Goal: Information Seeking & Learning: Learn about a topic

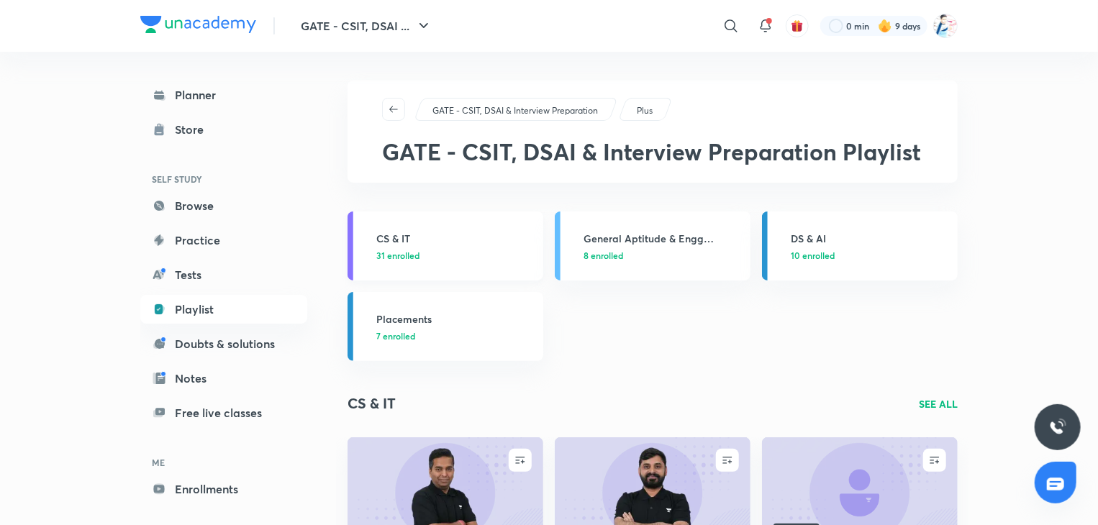
click at [474, 250] on p "31 enrolled" at bounding box center [455, 255] width 158 height 13
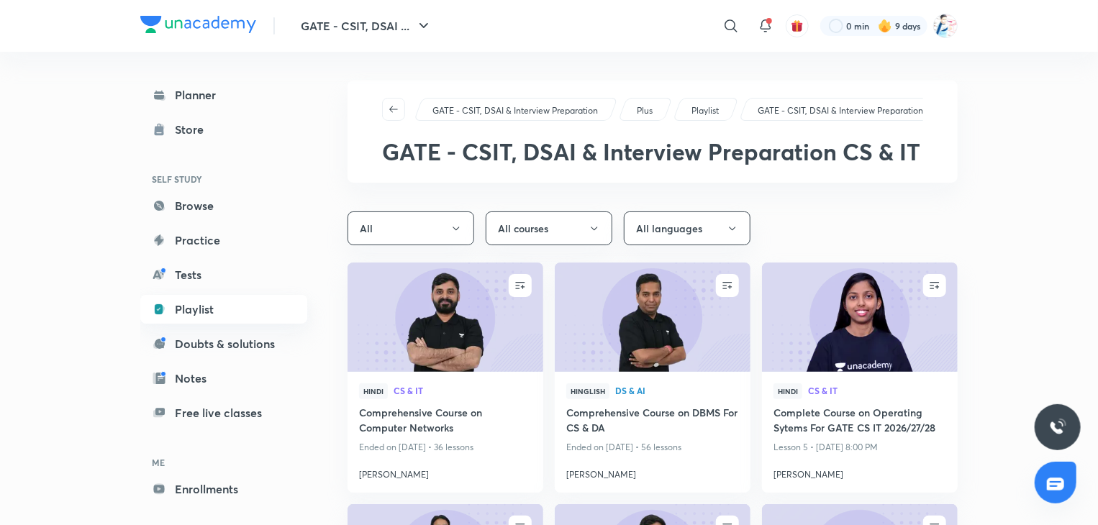
click at [182, 307] on link "Playlist" at bounding box center [223, 309] width 167 height 29
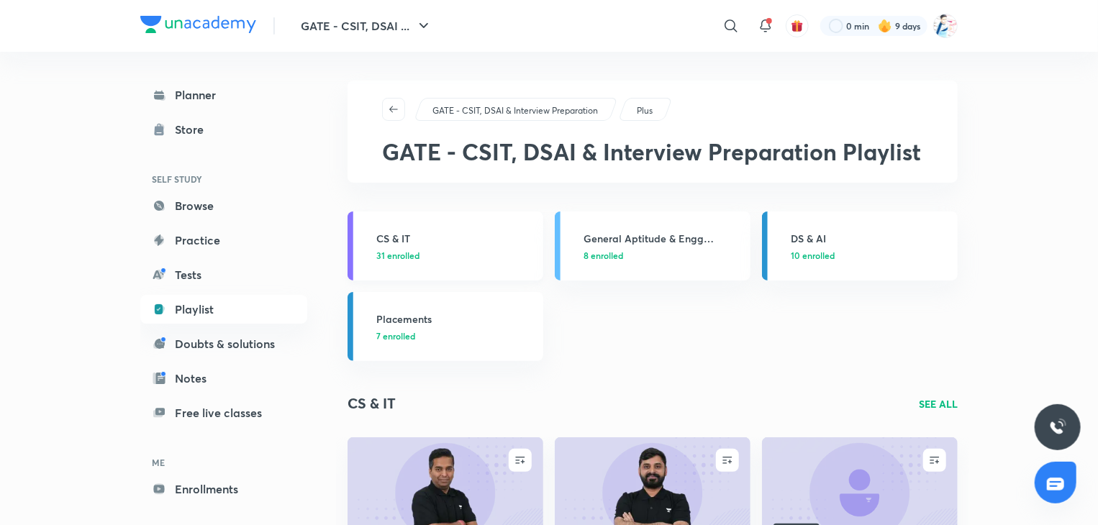
click at [461, 240] on h3 "CS & IT" at bounding box center [455, 238] width 158 height 15
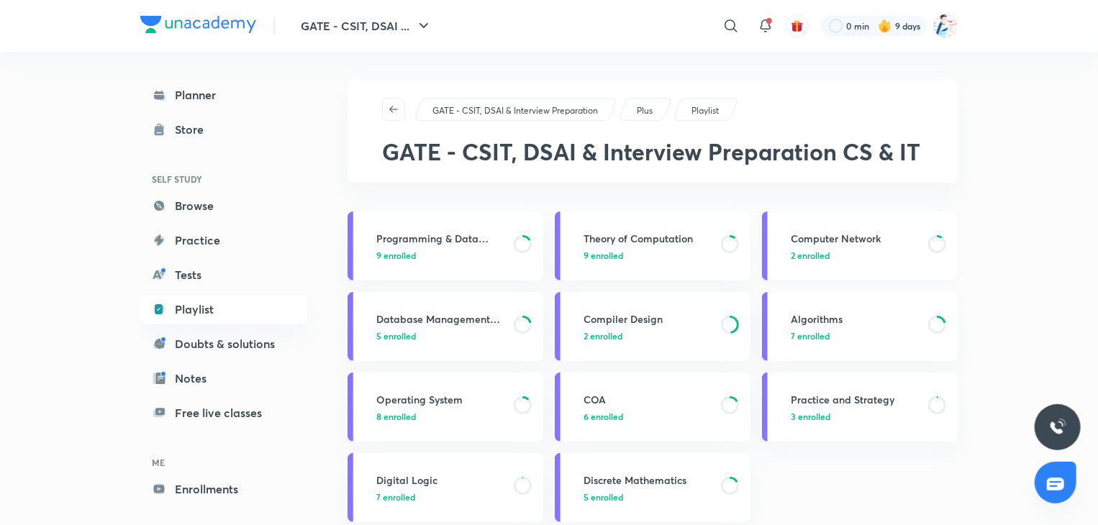
click at [839, 239] on h3 "Computer Network" at bounding box center [855, 238] width 129 height 15
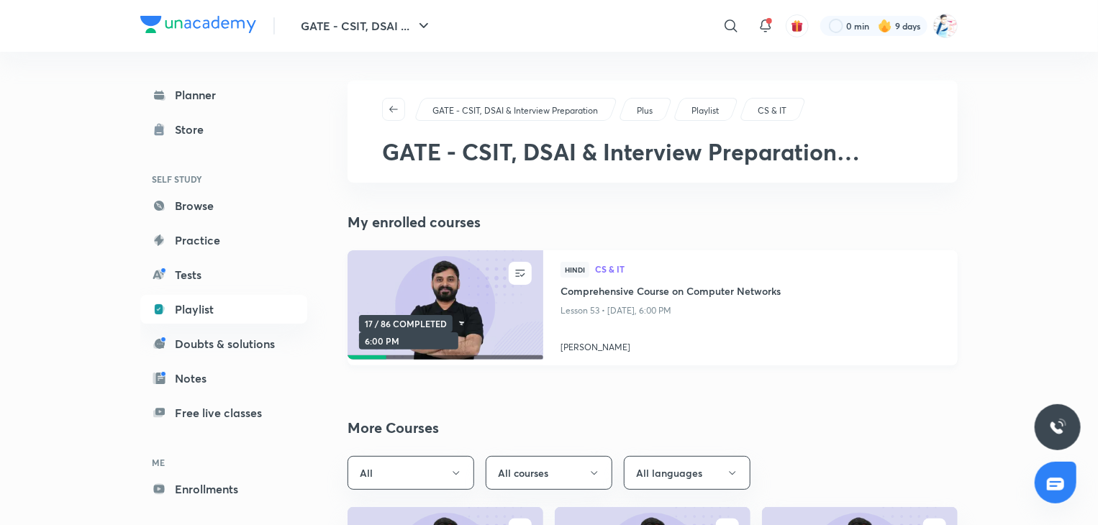
click at [499, 325] on img at bounding box center [444, 306] width 199 height 112
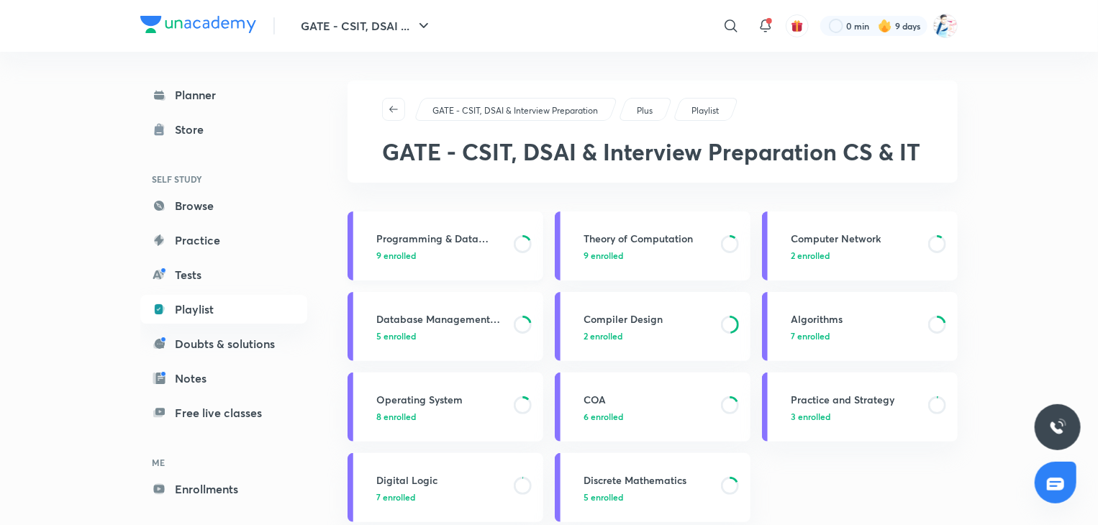
click at [443, 249] on p "9 enrolled" at bounding box center [440, 255] width 129 height 13
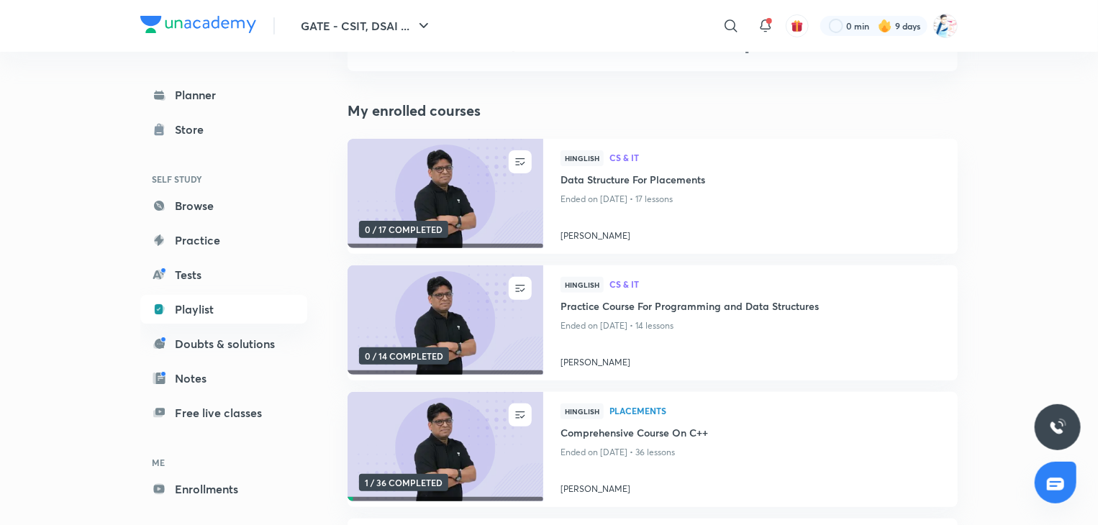
scroll to position [186, 0]
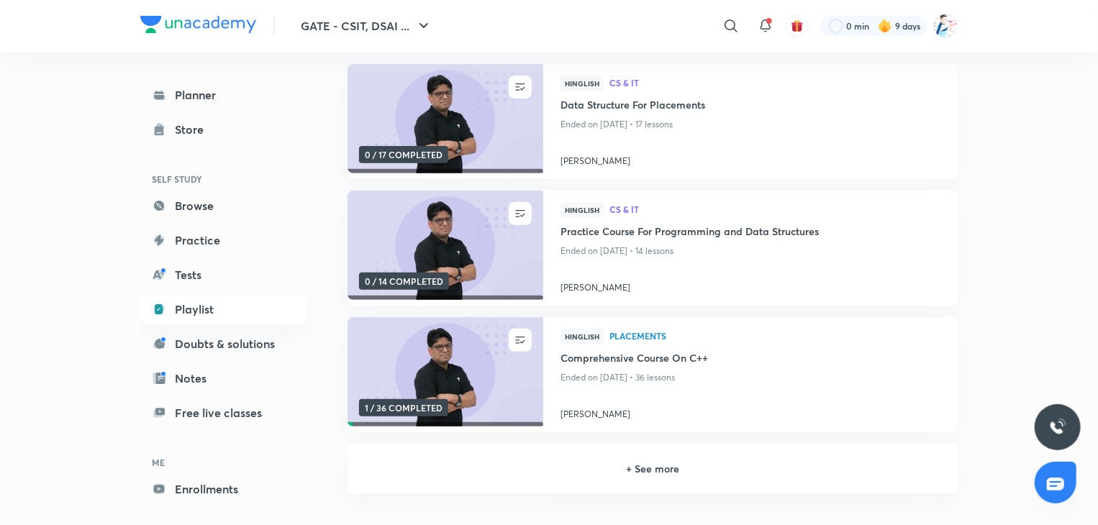
click at [576, 476] on h6 "+ See more" at bounding box center [653, 468] width 576 height 15
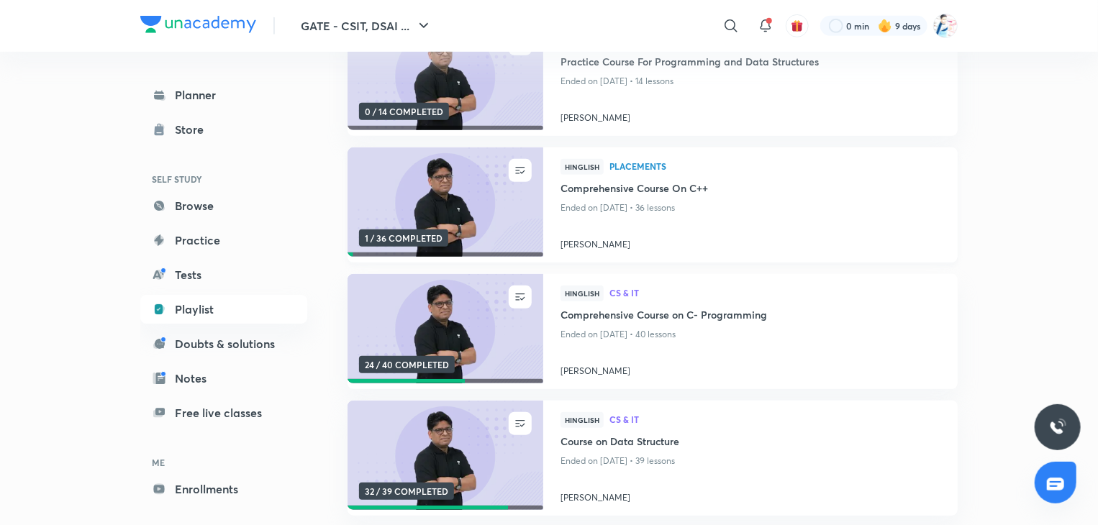
scroll to position [357, 0]
click at [466, 336] on img at bounding box center [444, 329] width 199 height 112
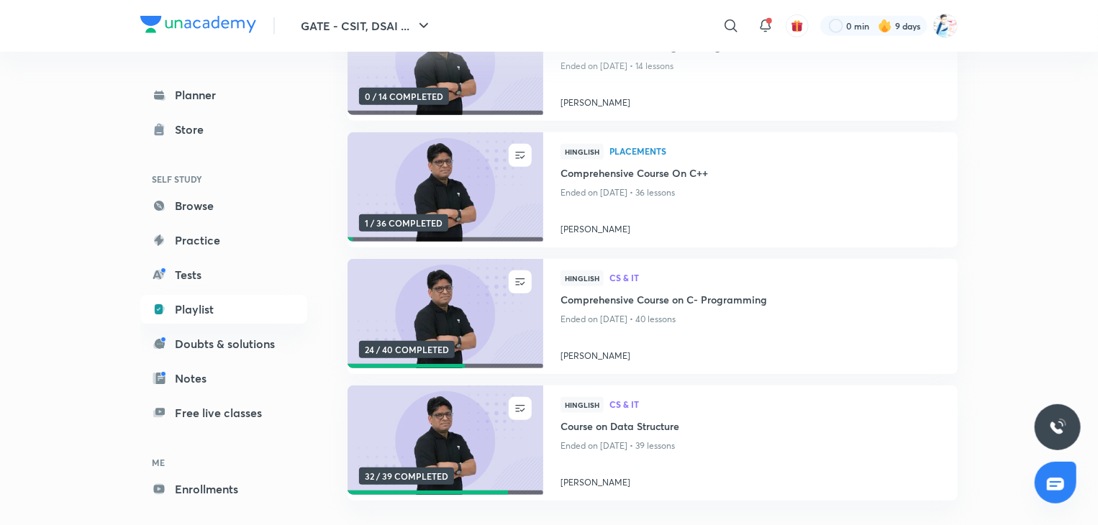
scroll to position [375, 0]
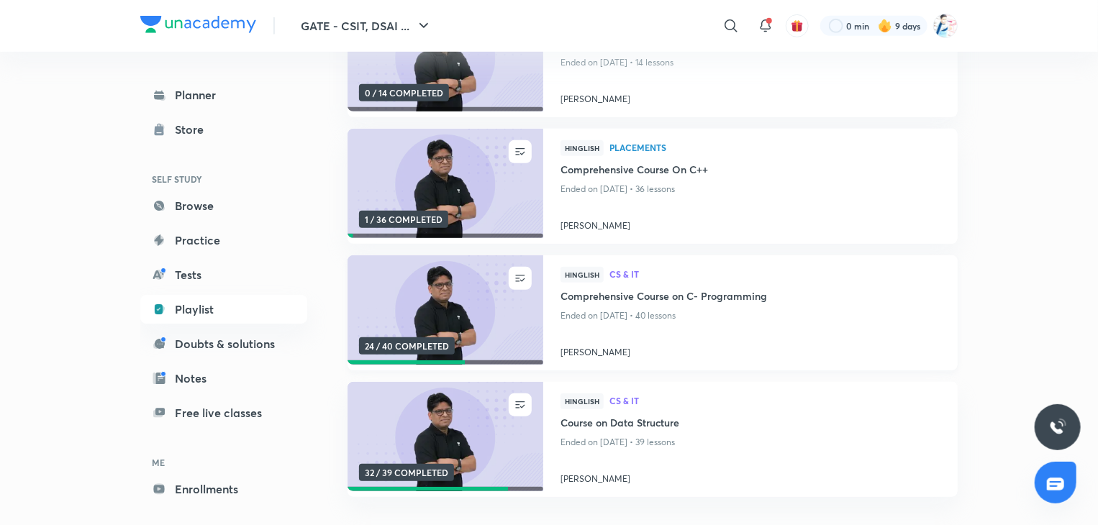
click at [452, 304] on img at bounding box center [444, 311] width 199 height 112
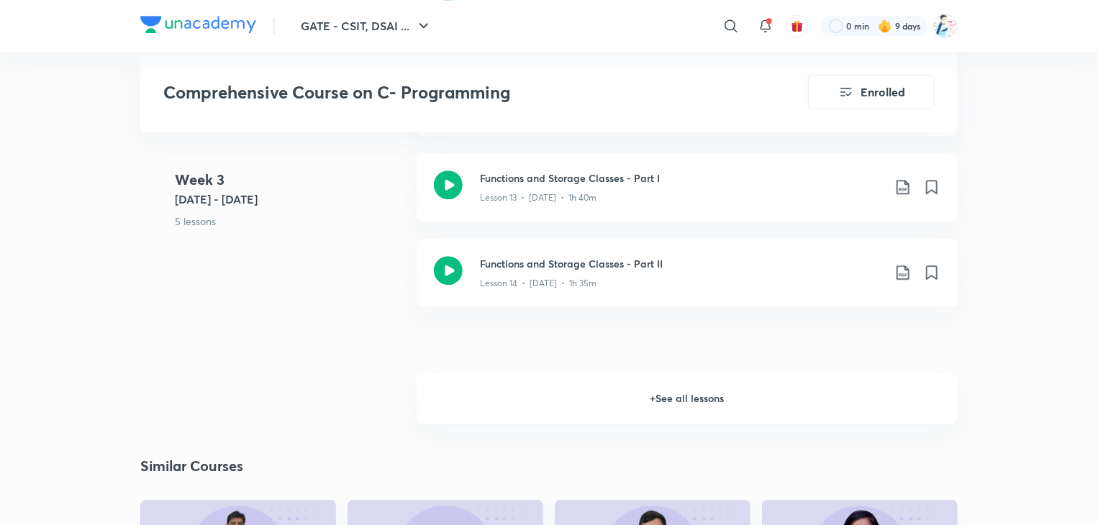
scroll to position [2045, 0]
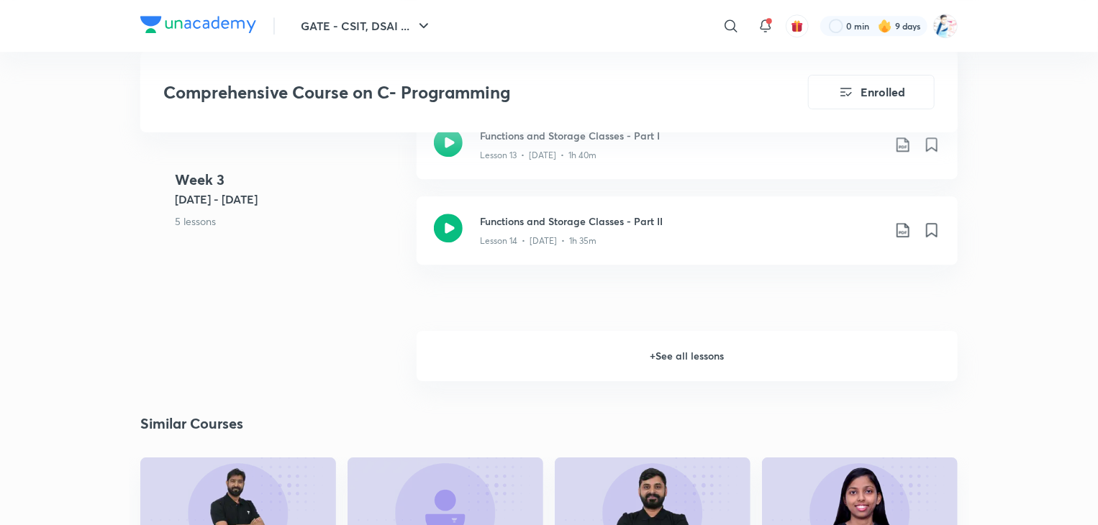
click at [709, 365] on h6 "+ See all lessons" at bounding box center [687, 356] width 541 height 50
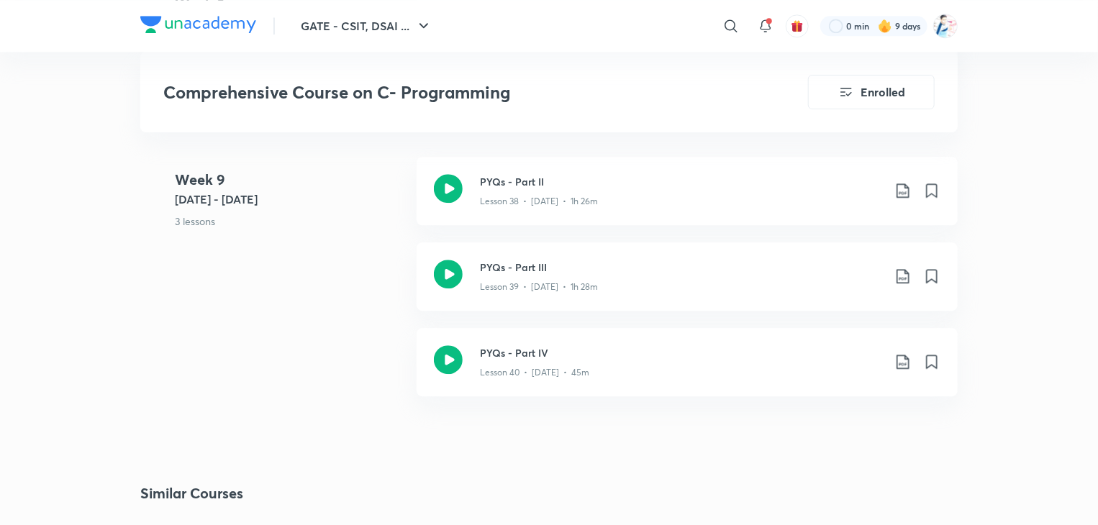
scroll to position [4597, 0]
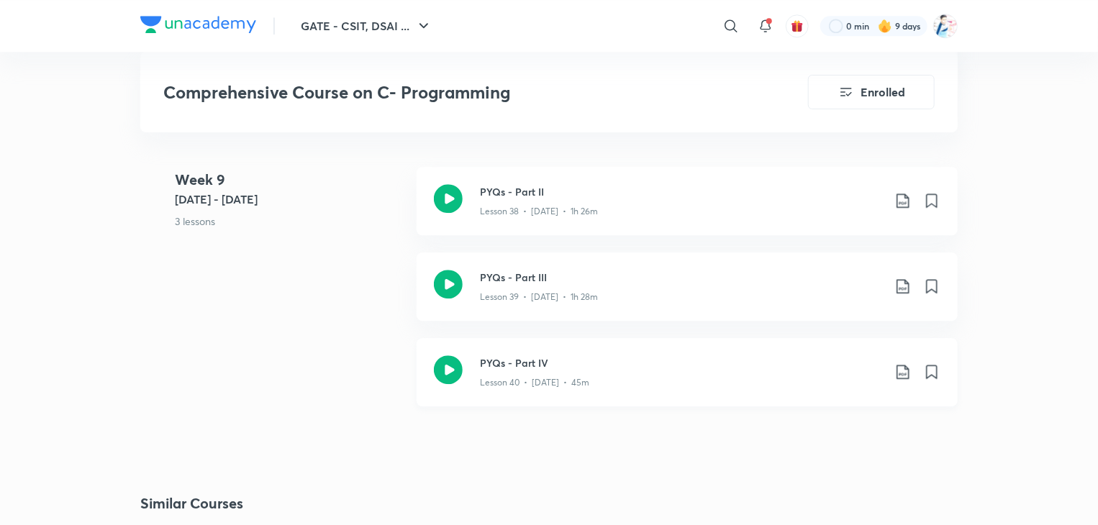
click at [903, 372] on icon at bounding box center [903, 372] width 12 height 14
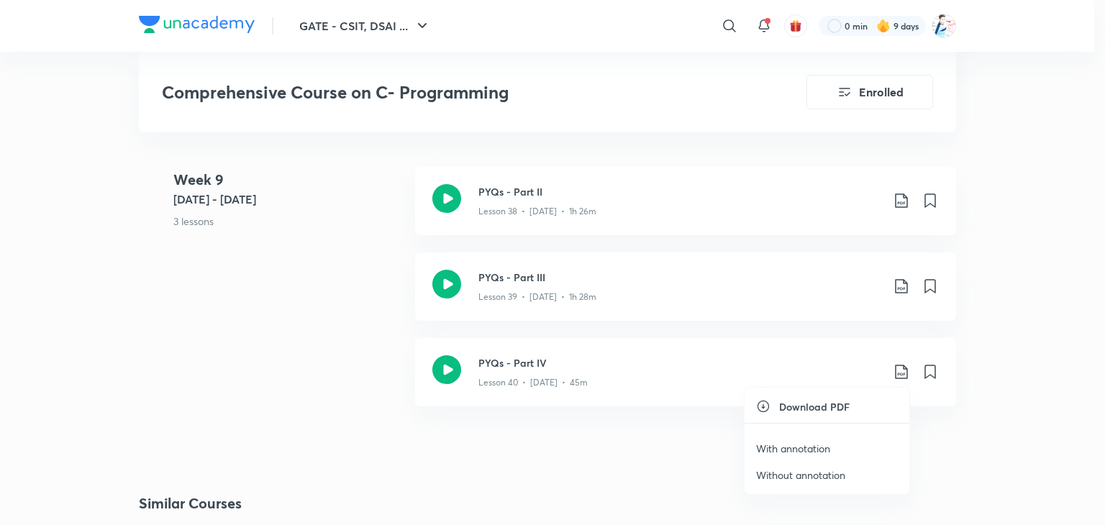
click at [771, 453] on p "With annotation" at bounding box center [793, 448] width 74 height 15
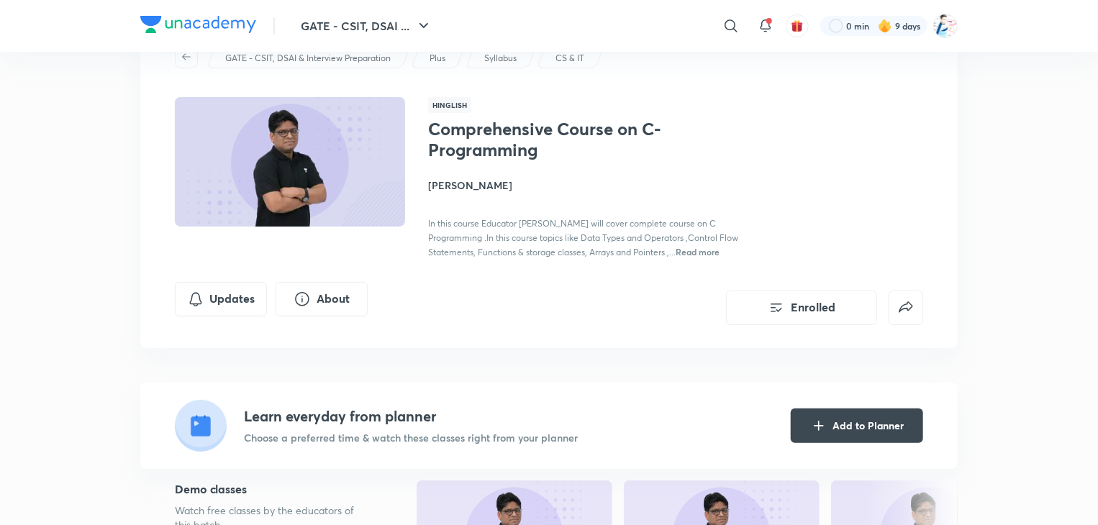
scroll to position [58, 0]
click at [902, 309] on icon "false" at bounding box center [905, 307] width 17 height 17
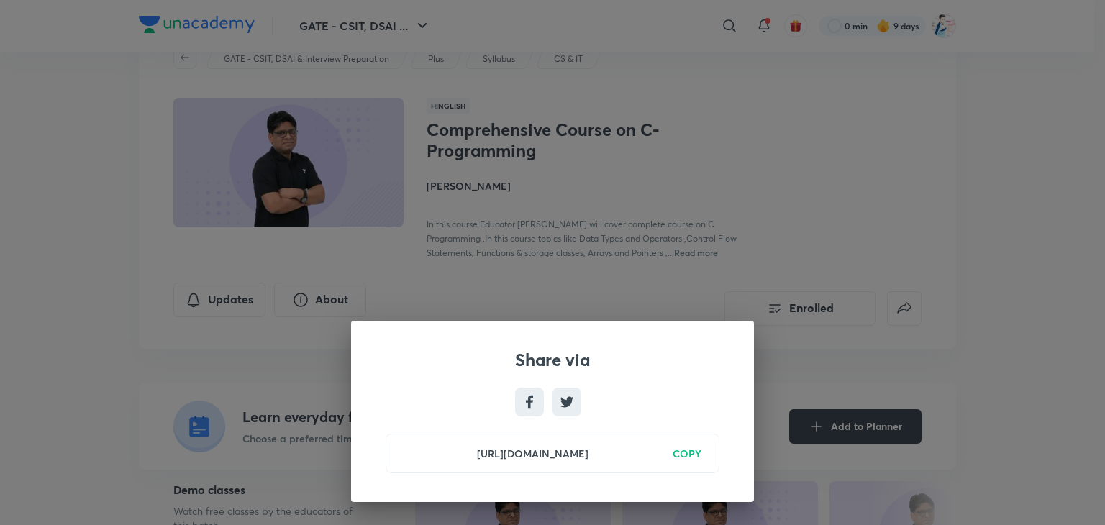
click at [1048, 255] on div "Share via [URL][DOMAIN_NAME] COPY" at bounding box center [552, 262] width 1105 height 525
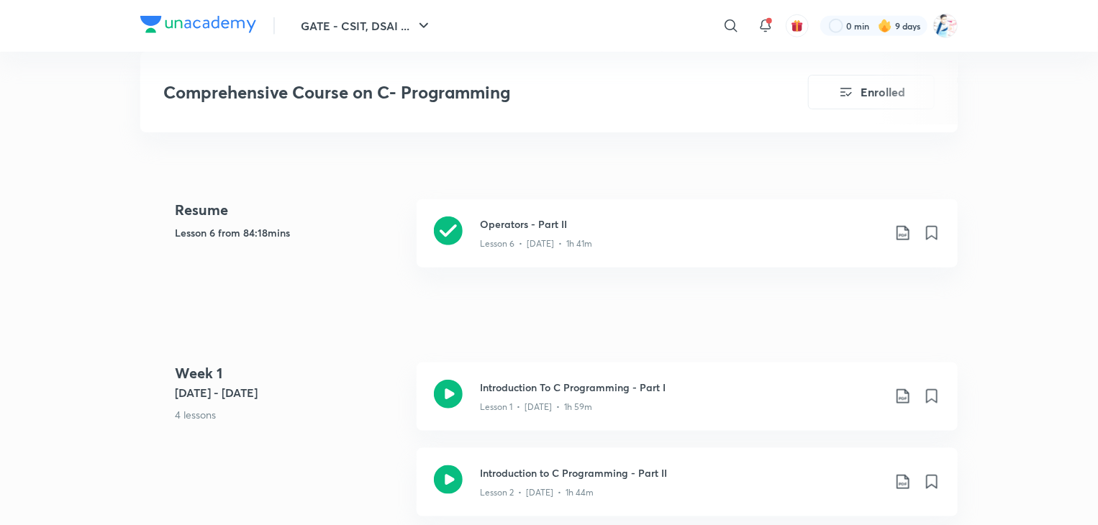
scroll to position [610, 0]
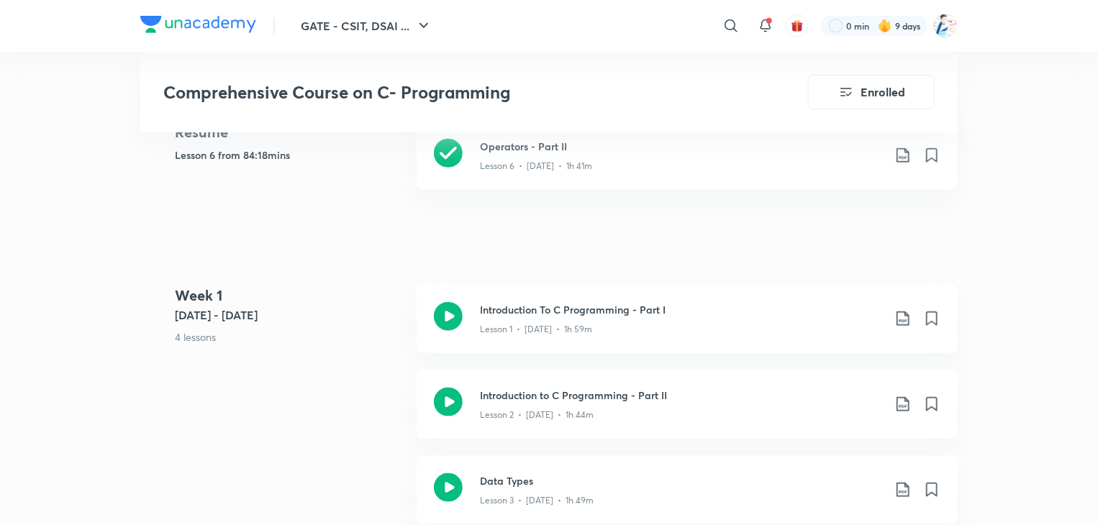
scroll to position [690, 0]
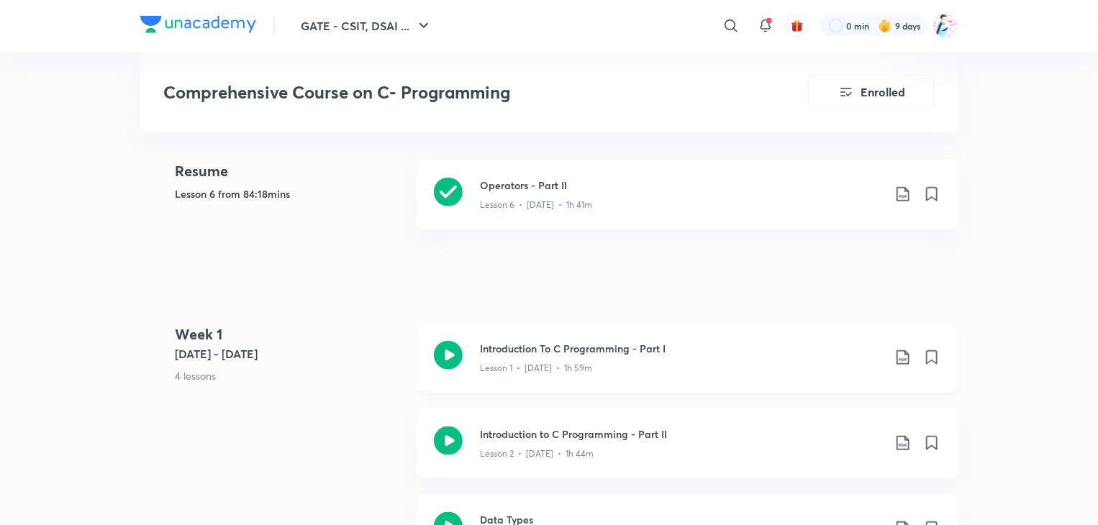
scroll to position [655, 0]
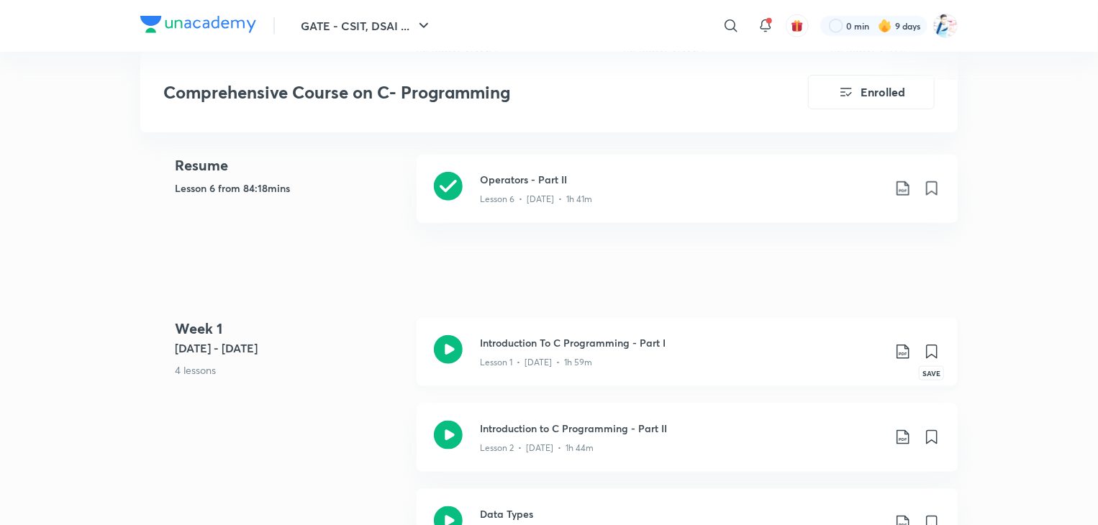
click at [930, 355] on icon at bounding box center [932, 351] width 10 height 13
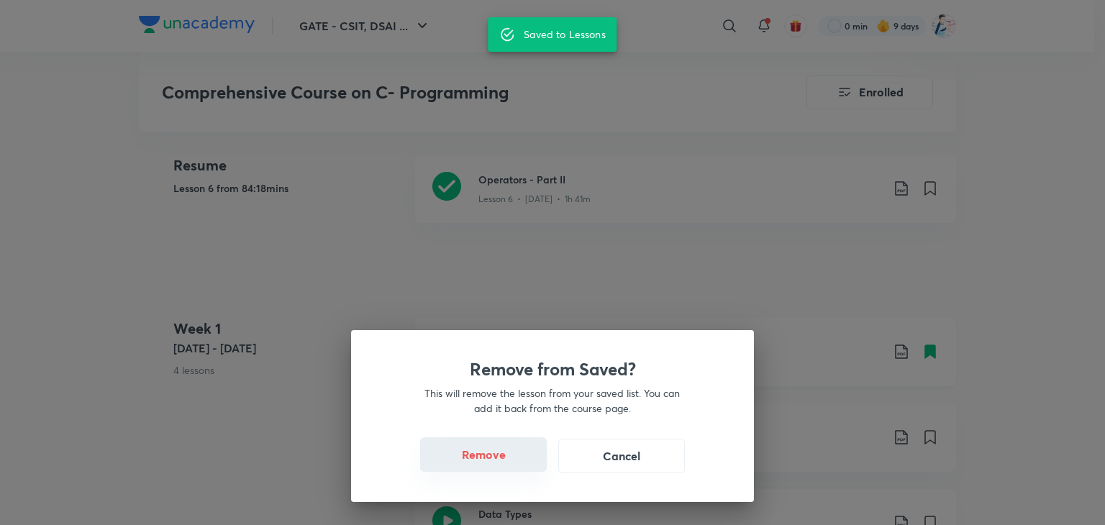
click at [473, 464] on button "Remove" at bounding box center [483, 455] width 127 height 35
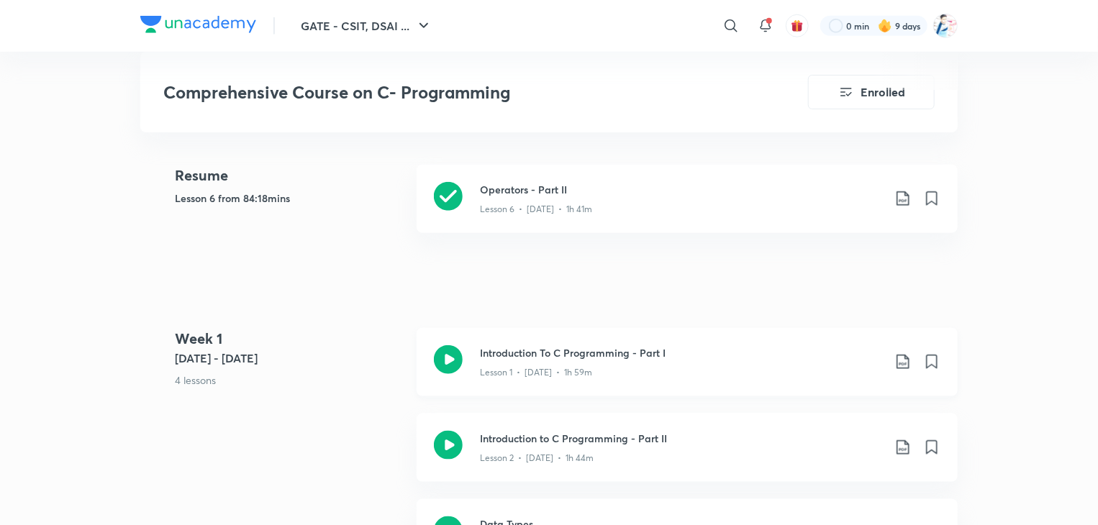
scroll to position [646, 0]
click at [762, 28] on icon at bounding box center [765, 25] width 17 height 17
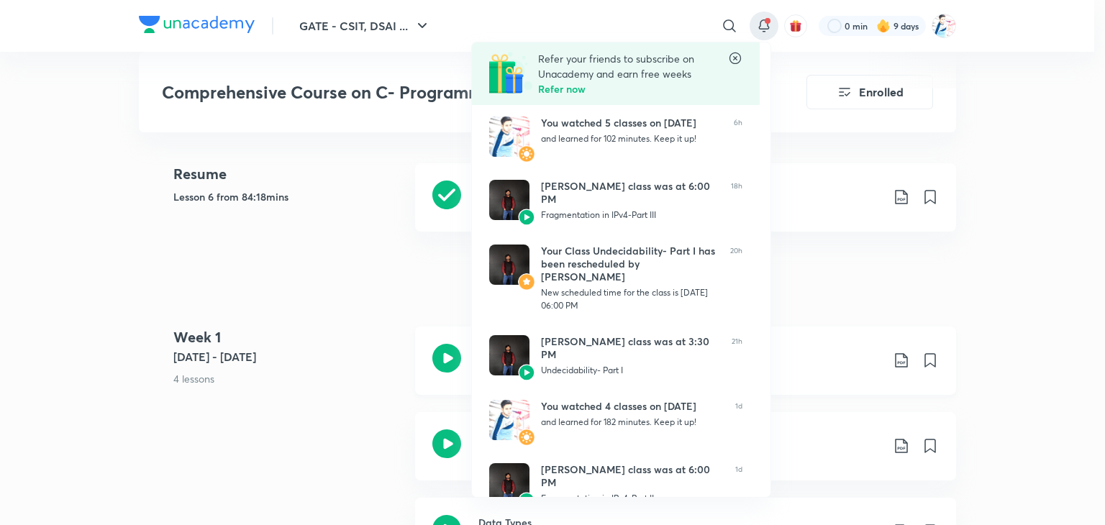
click at [734, 55] on icon at bounding box center [735, 58] width 14 height 14
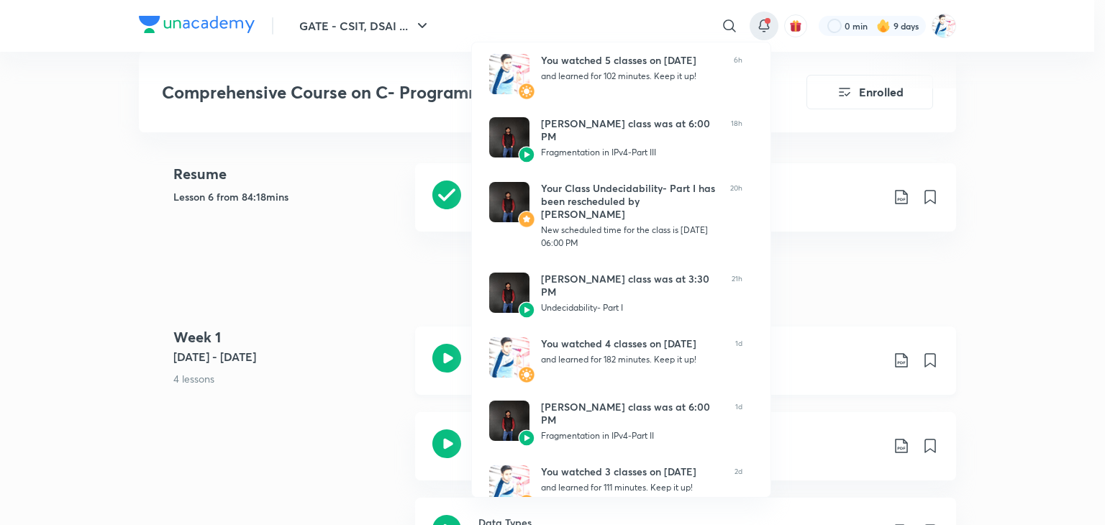
click at [975, 76] on div at bounding box center [552, 262] width 1105 height 525
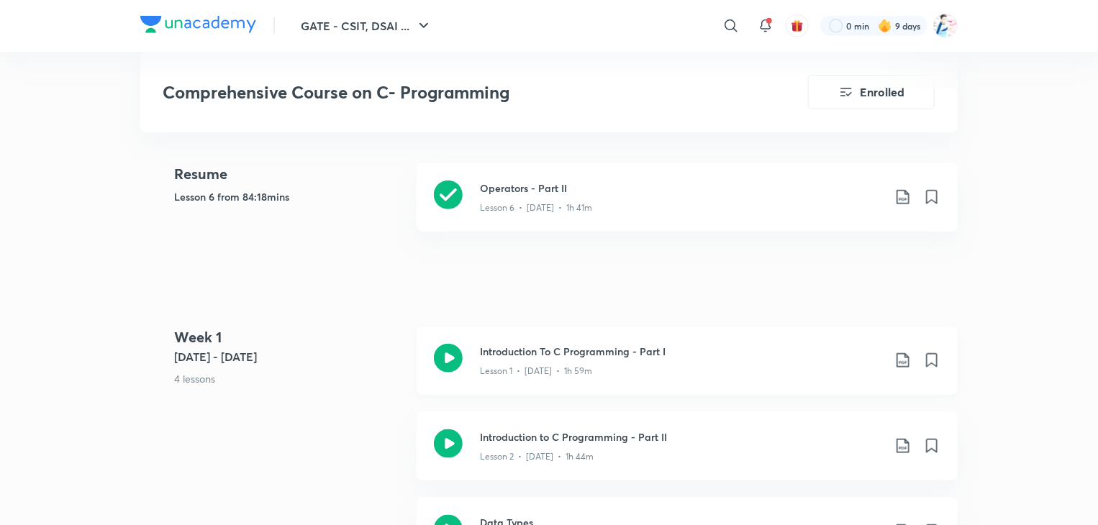
drag, startPoint x: 975, startPoint y: 76, endPoint x: 984, endPoint y: 134, distance: 58.2
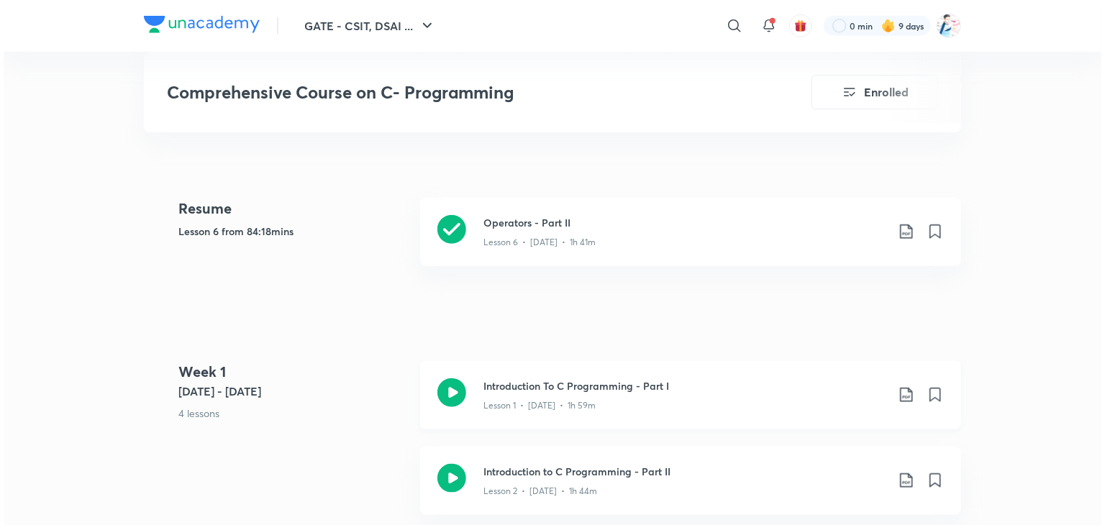
scroll to position [610, 0]
click at [900, 231] on icon at bounding box center [903, 233] width 17 height 17
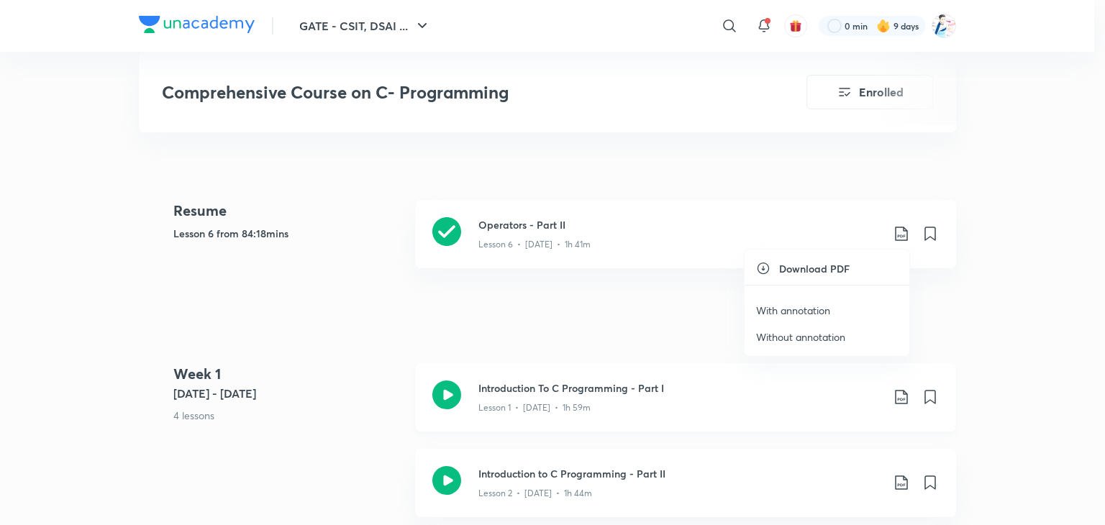
click at [924, 179] on div at bounding box center [552, 262] width 1105 height 525
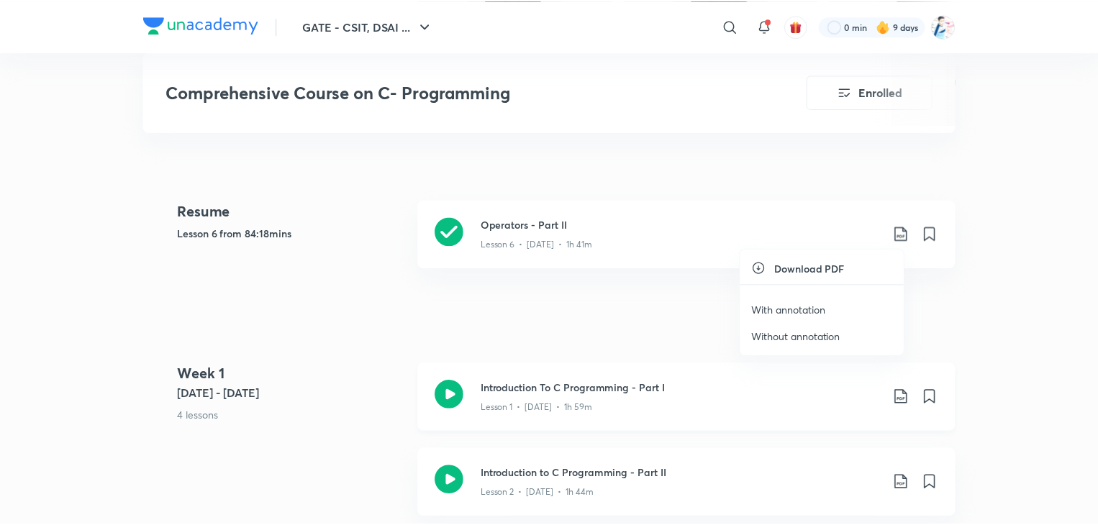
scroll to position [0, 0]
